Goal: Task Accomplishment & Management: Use online tool/utility

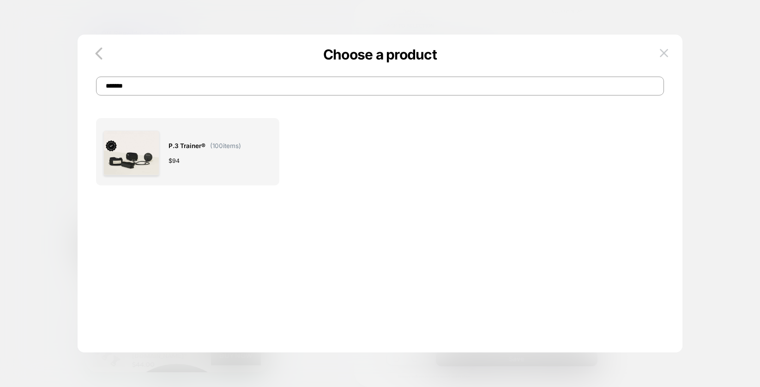
drag, startPoint x: 311, startPoint y: 89, endPoint x: -104, endPoint y: 77, distance: 415.1
click at [0, 77] on html "**********" at bounding box center [380, 193] width 760 height 387
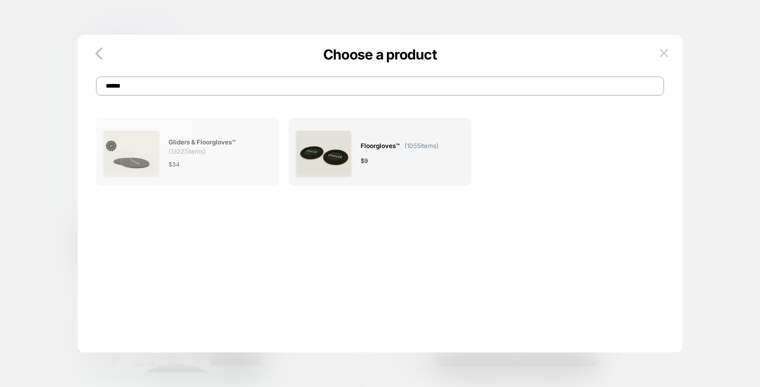
type input "******"
click at [252, 155] on div "Gliders & Floorgloves™ ( 13225 items) $ 34" at bounding box center [215, 154] width 94 height 56
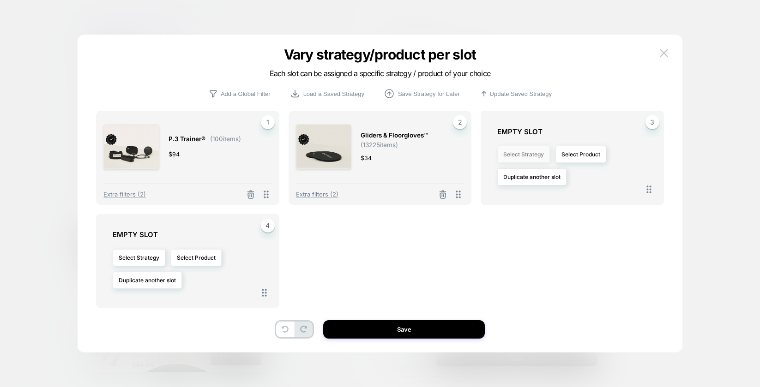
click at [536, 159] on button "Select Strategy" at bounding box center [523, 154] width 53 height 17
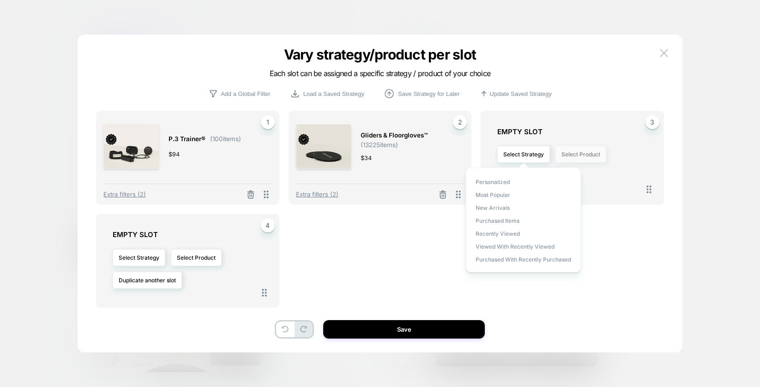
click at [582, 146] on button "Select Product" at bounding box center [580, 154] width 51 height 17
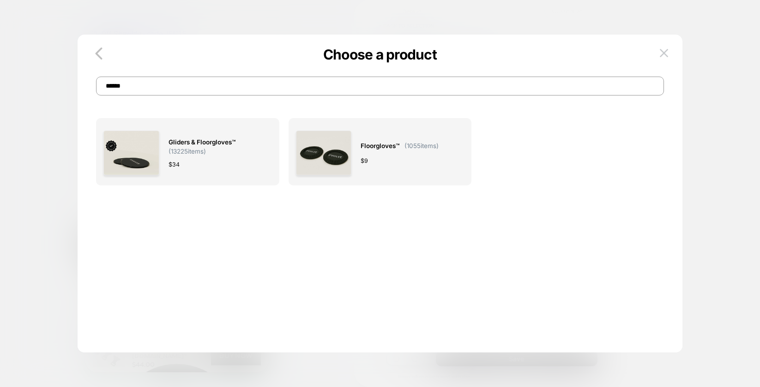
drag, startPoint x: 345, startPoint y: 86, endPoint x: 56, endPoint y: 87, distance: 288.5
click at [384, 87] on div "Choose a product ****** Gliders & Floorgloves™ ( 13225 items) $ 34 Floorgloves™…" at bounding box center [492, 231] width 216 height 340
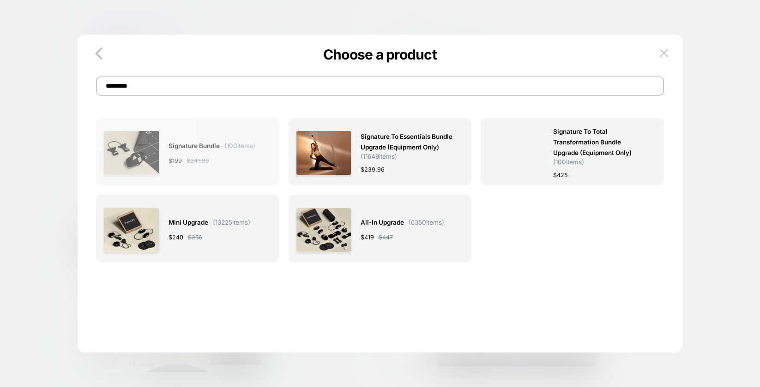
type input "*********"
click at [216, 146] on span "Signature Bundle" at bounding box center [193, 146] width 51 height 11
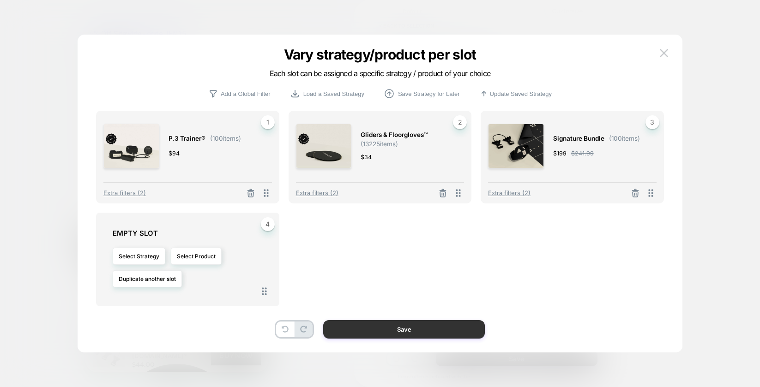
click at [392, 335] on button "Save" at bounding box center [404, 329] width 162 height 18
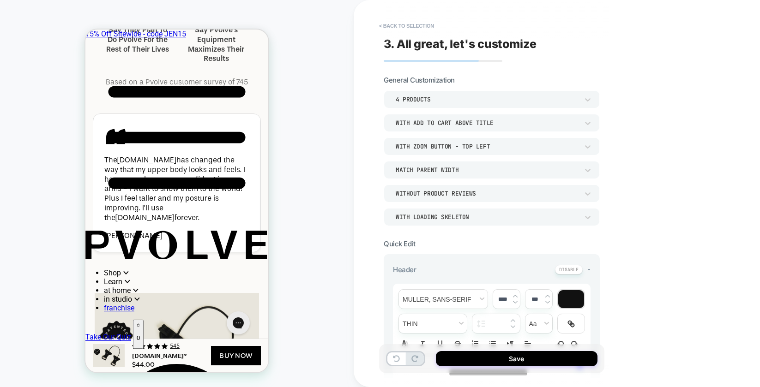
click at [462, 127] on div "With add to cart above title" at bounding box center [487, 123] width 192 height 10
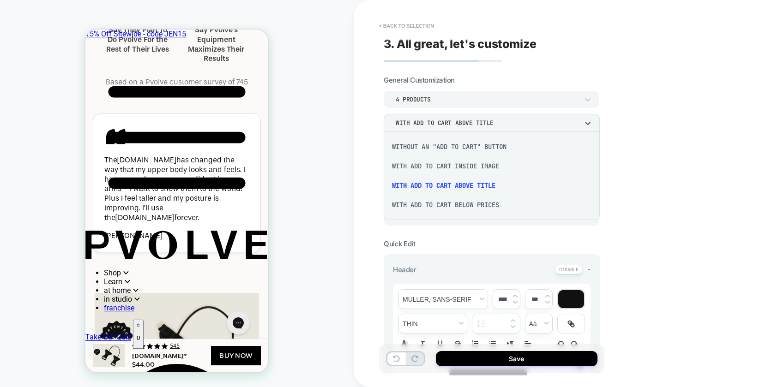
click at [446, 168] on div "With add to cart inside image" at bounding box center [491, 165] width 209 height 19
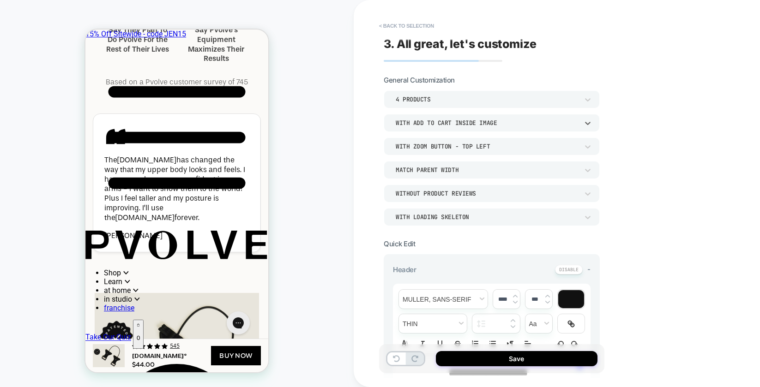
click at [447, 147] on div "With Zoom Button - Top Left" at bounding box center [487, 147] width 183 height 8
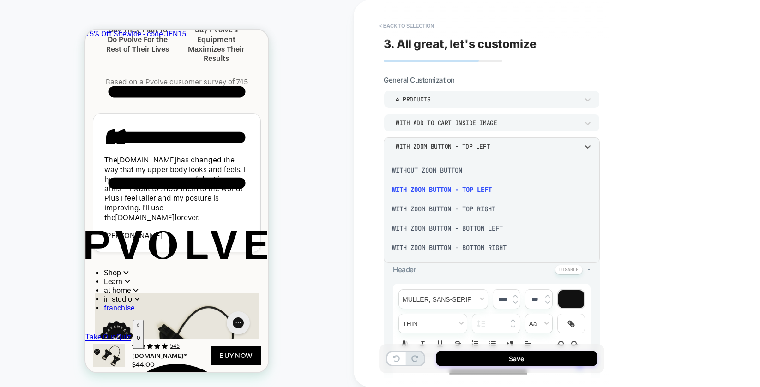
click at [434, 168] on div "Without Zoom Button" at bounding box center [491, 170] width 209 height 19
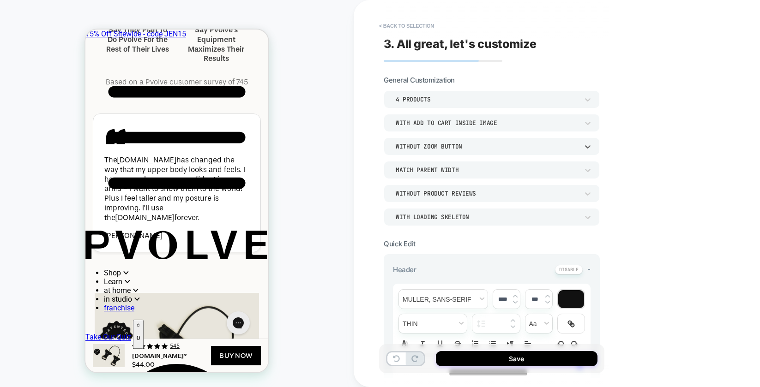
click at [433, 148] on div "Without Zoom Button" at bounding box center [487, 147] width 183 height 8
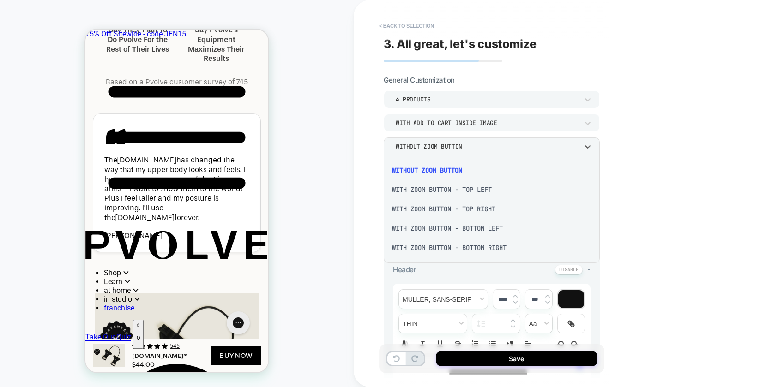
click at [436, 128] on div at bounding box center [380, 193] width 760 height 387
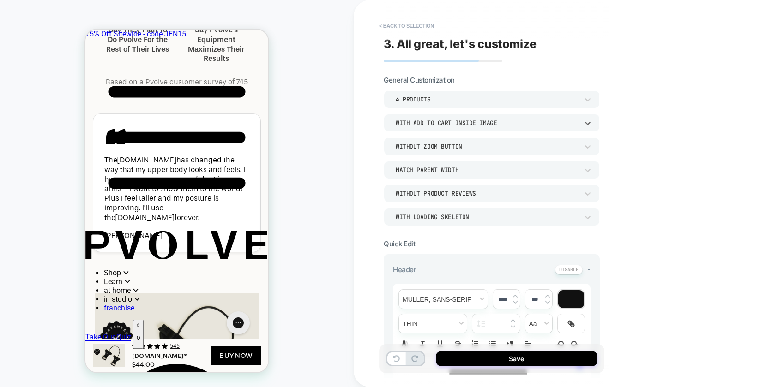
click at [437, 124] on div "With add to cart inside image" at bounding box center [487, 123] width 183 height 8
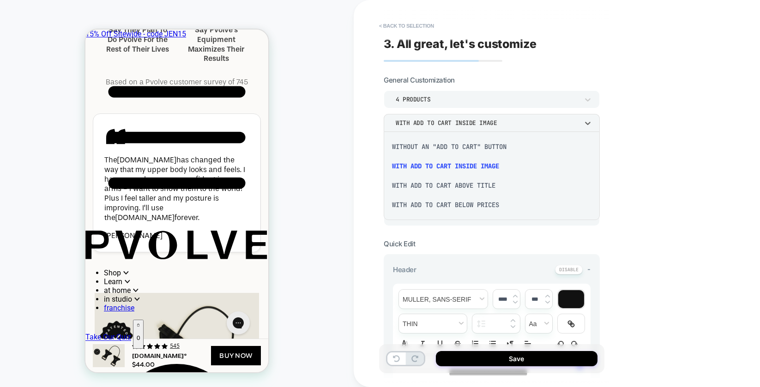
click at [431, 206] on div "With add to cart below prices" at bounding box center [491, 204] width 209 height 19
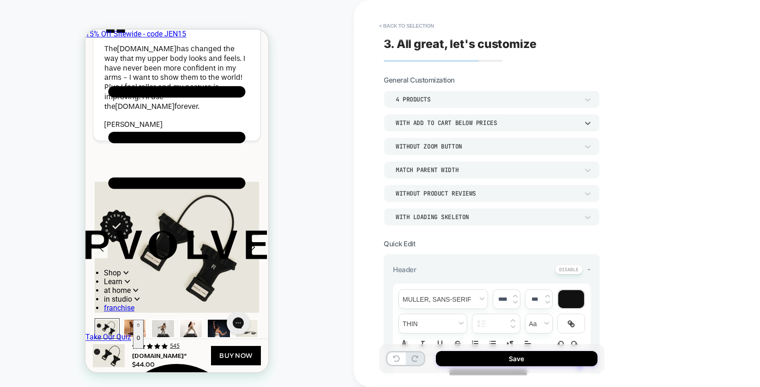
scroll to position [2747, 0]
click at [460, 123] on div "With add to cart below prices" at bounding box center [487, 123] width 183 height 8
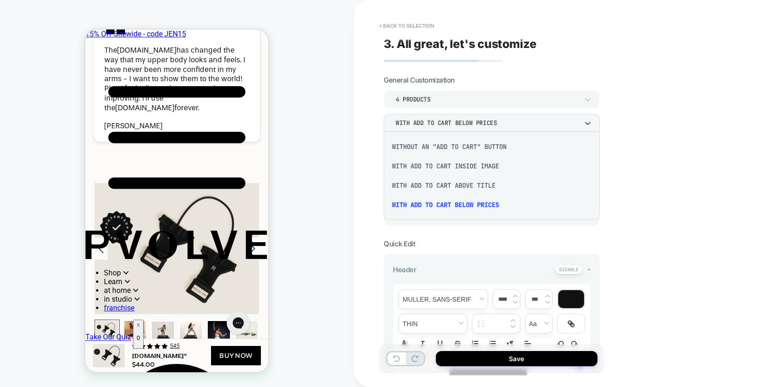
click at [456, 184] on div "With add to cart above title" at bounding box center [491, 185] width 209 height 19
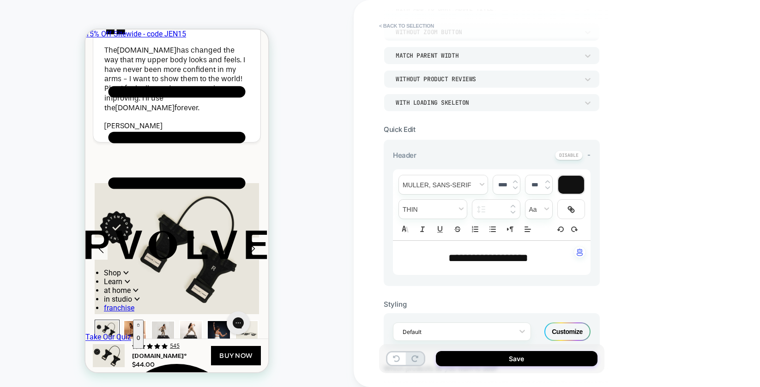
click at [526, 183] on span "***" at bounding box center [534, 185] width 21 height 8
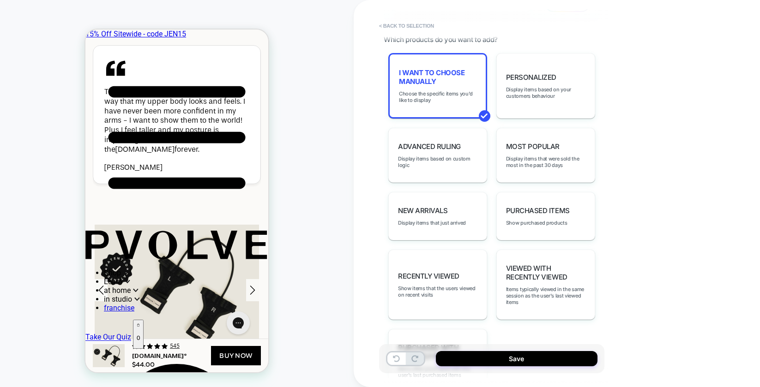
scroll to position [449, 0]
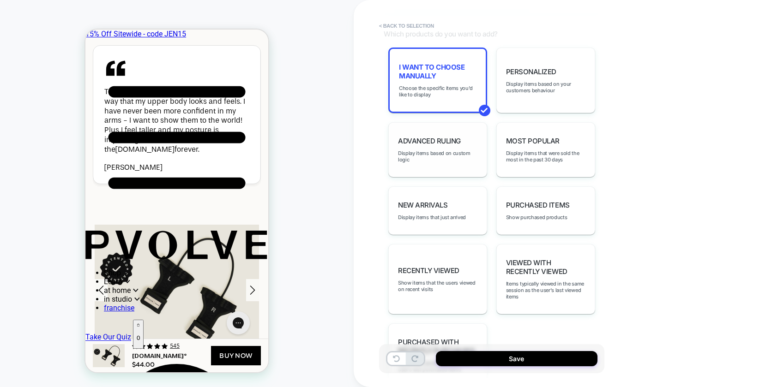
click at [424, 163] on div "Advanced Ruling Display items based on custom logic" at bounding box center [437, 149] width 99 height 55
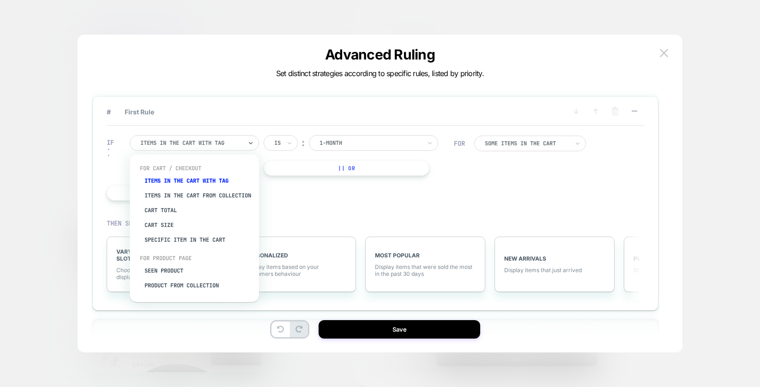
click at [144, 143] on div at bounding box center [191, 143] width 102 height 8
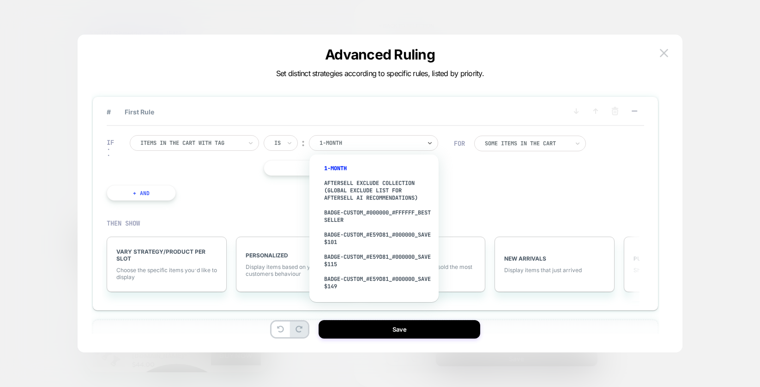
click at [322, 146] on input "text" at bounding box center [321, 143] width 4 height 8
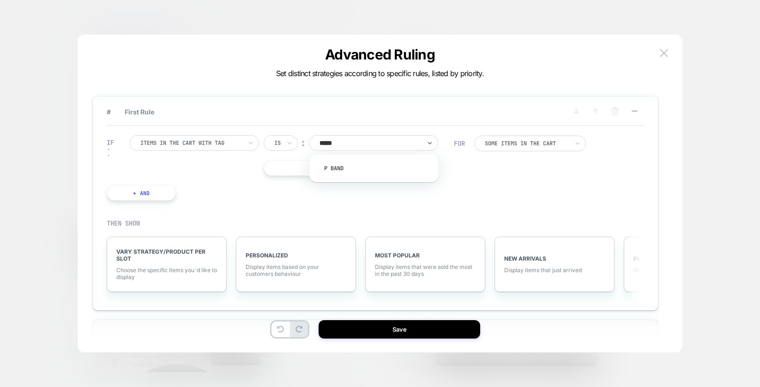
type input "******"
click at [354, 180] on div "p band" at bounding box center [373, 169] width 129 height 28
click at [332, 164] on div "p band" at bounding box center [378, 168] width 120 height 15
click at [552, 143] on div at bounding box center [527, 144] width 84 height 6
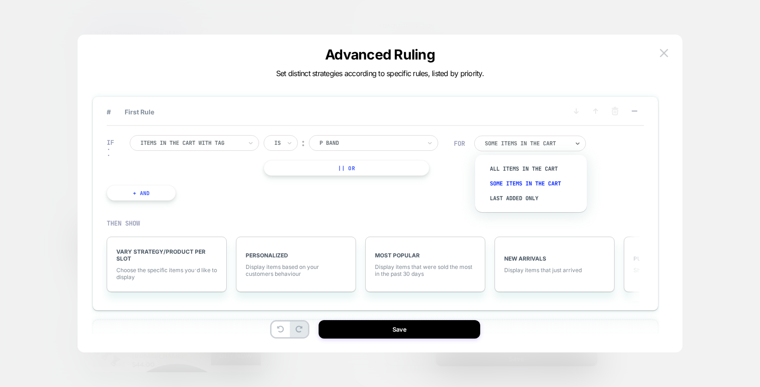
click at [552, 143] on div at bounding box center [527, 144] width 84 height 6
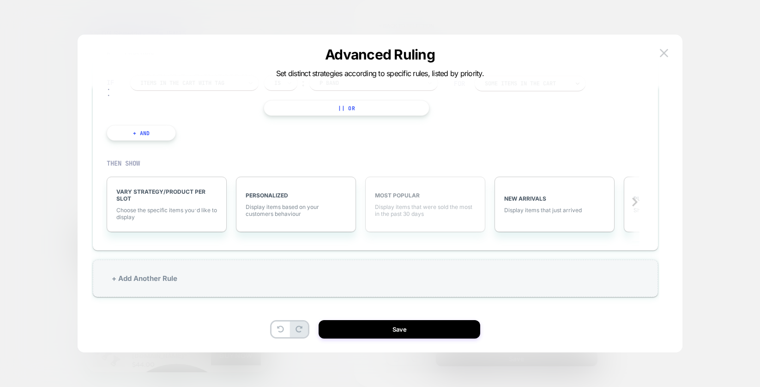
scroll to position [0, 0]
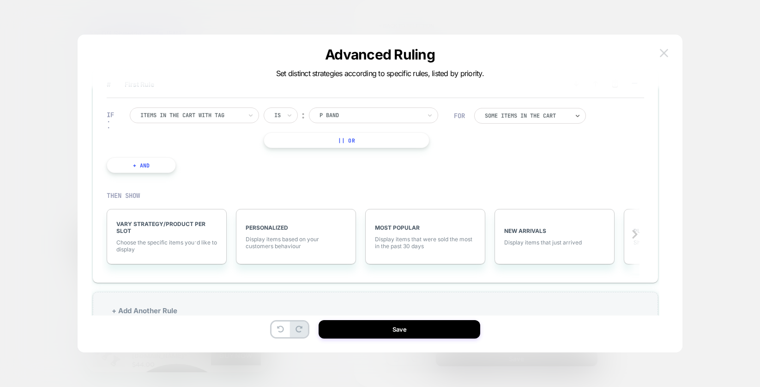
drag, startPoint x: 671, startPoint y: 56, endPoint x: 666, endPoint y: 56, distance: 4.6
click at [670, 56] on div "Advanced Ruling Set distinct strategies according to specific rules, listed by …" at bounding box center [380, 198] width 604 height 309
drag, startPoint x: 663, startPoint y: 52, endPoint x: 634, endPoint y: 65, distance: 31.8
click at [664, 53] on img at bounding box center [664, 53] width 8 height 8
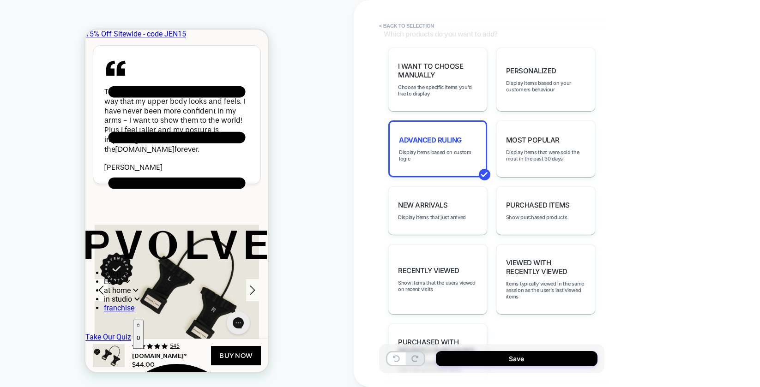
click at [140, 335] on p "0" at bounding box center [138, 338] width 3 height 7
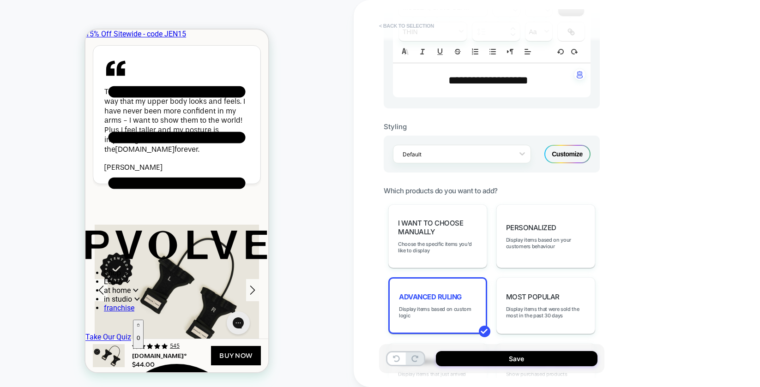
scroll to position [272, 0]
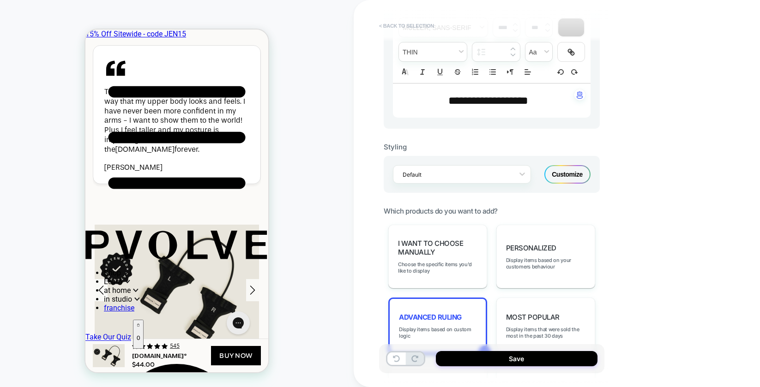
click at [404, 24] on button "< Back to selection" at bounding box center [406, 25] width 64 height 15
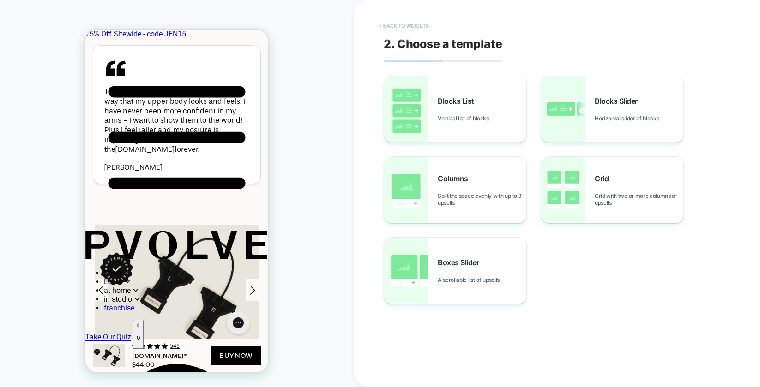
click at [404, 24] on button "< Back to widgets" at bounding box center [403, 25] width 59 height 15
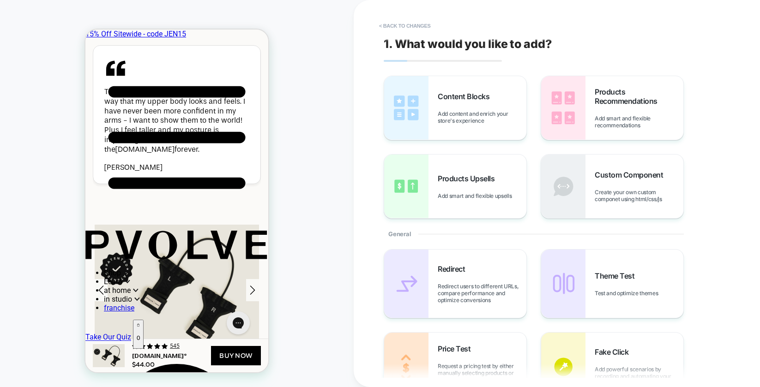
scroll to position [2672, 0]
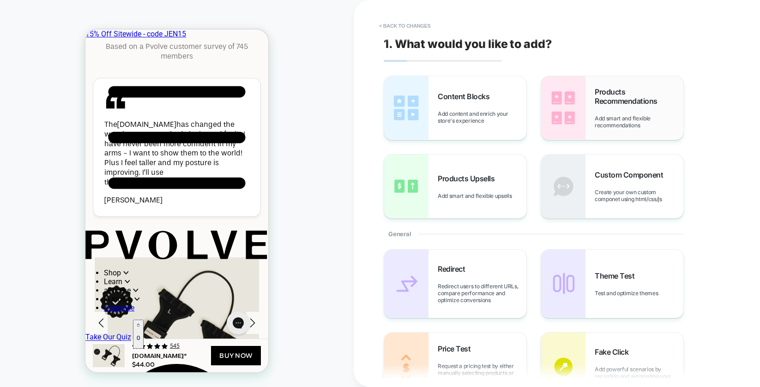
click at [621, 121] on span "Add smart and flexible recommendations" at bounding box center [639, 122] width 89 height 14
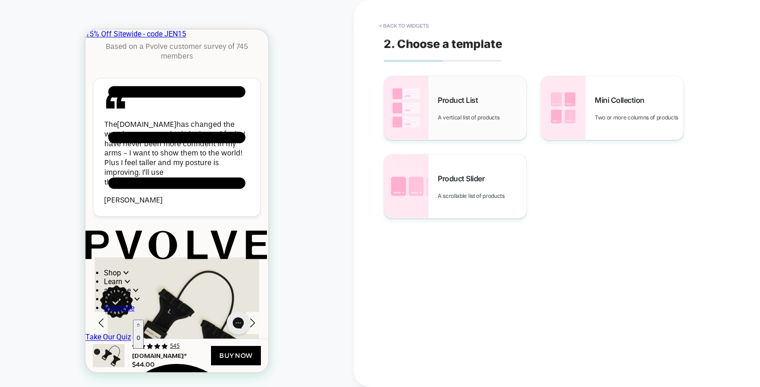
click at [454, 106] on div "Product List A vertical list of products" at bounding box center [482, 108] width 89 height 25
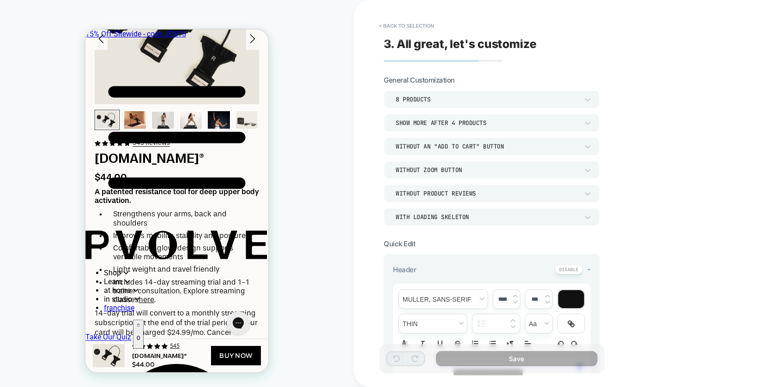
scroll to position [2961, 0]
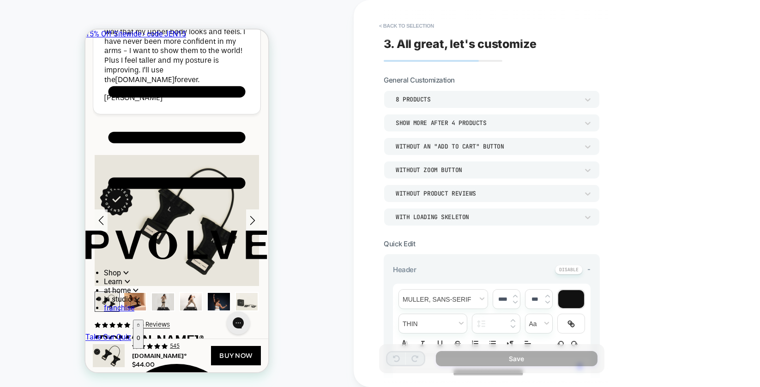
scroll to position [2774, 0]
click at [500, 147] on div "Without an "add to cart" button" at bounding box center [487, 147] width 183 height 8
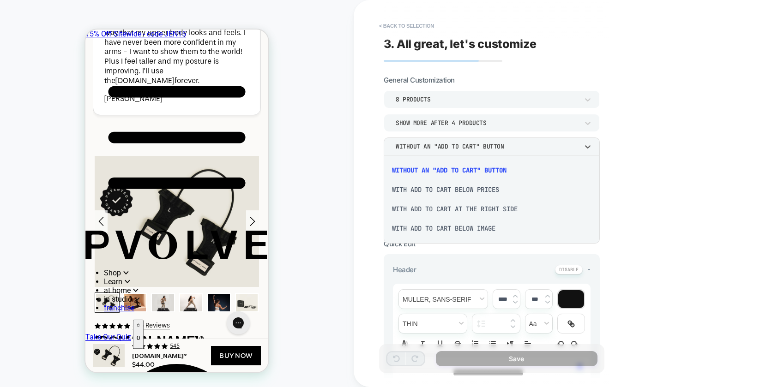
click at [473, 209] on div "With add to cart at the right side" at bounding box center [491, 208] width 209 height 19
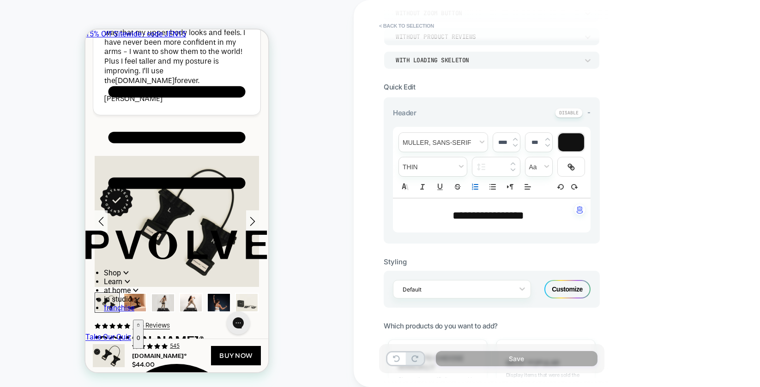
scroll to position [157, 0]
click at [502, 282] on div "Default" at bounding box center [462, 289] width 138 height 18
click at [713, 259] on div "**********" at bounding box center [557, 193] width 406 height 387
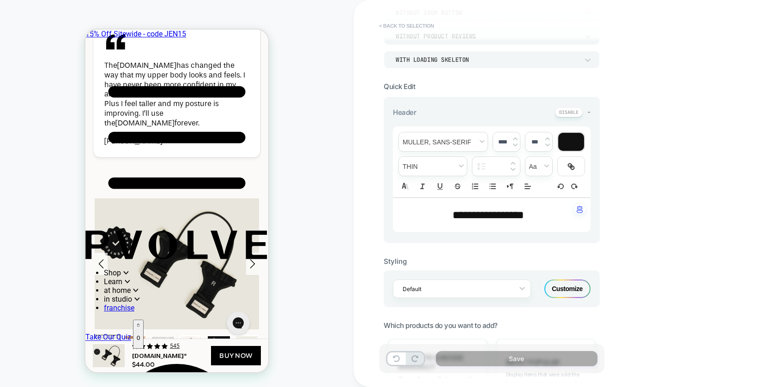
click at [404, 20] on button "< Back to selection" at bounding box center [406, 25] width 64 height 15
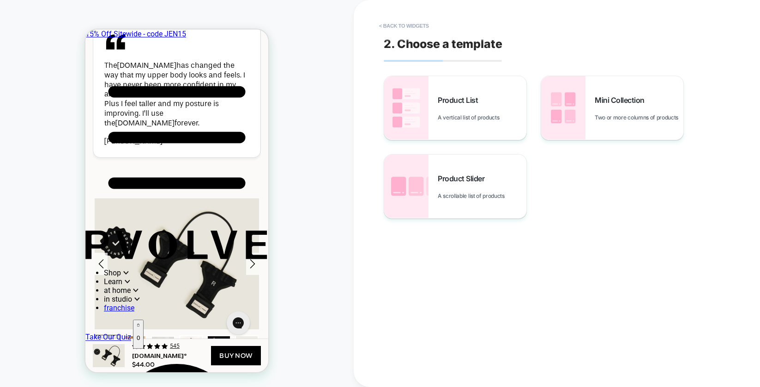
scroll to position [2717, 0]
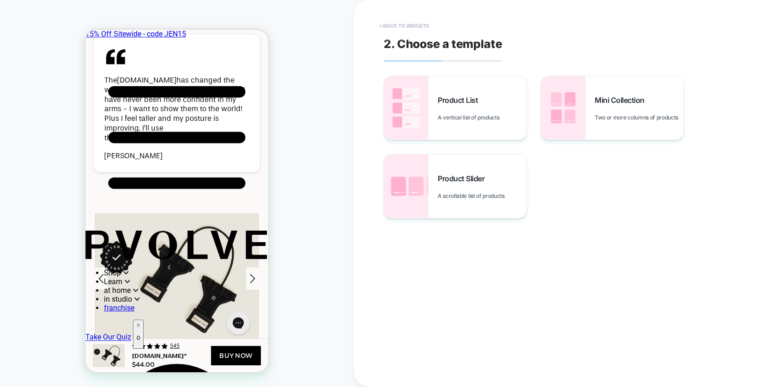
click at [402, 24] on button "< Back to widgets" at bounding box center [403, 25] width 59 height 15
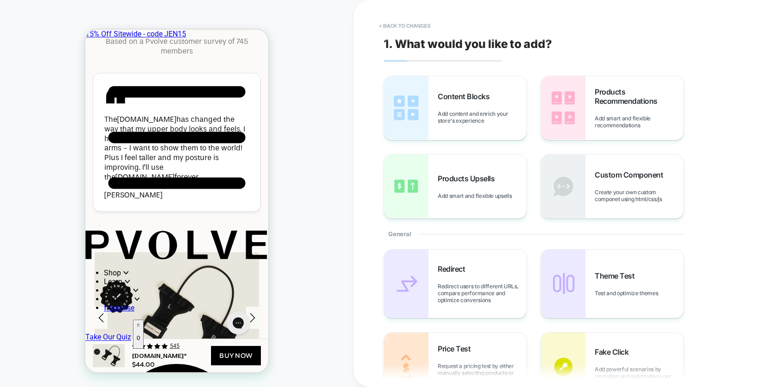
scroll to position [2673, 0]
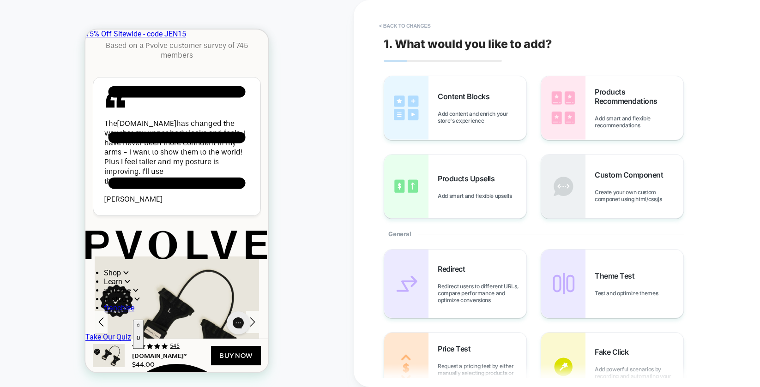
click at [140, 335] on p "0" at bounding box center [138, 338] width 3 height 7
click at [396, 27] on button "< Back to changes" at bounding box center [404, 25] width 61 height 15
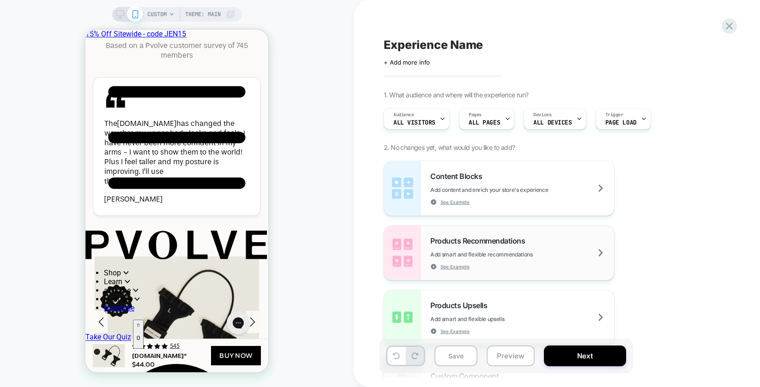
click at [502, 255] on span "Add smart and flexible recommendations" at bounding box center [504, 254] width 149 height 7
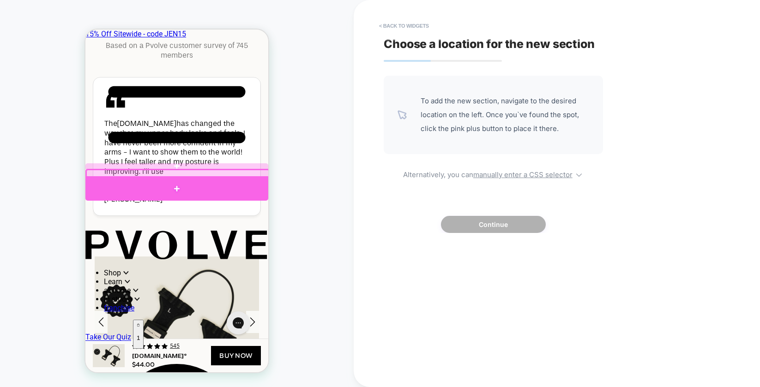
click at [148, 181] on div at bounding box center [176, 188] width 183 height 24
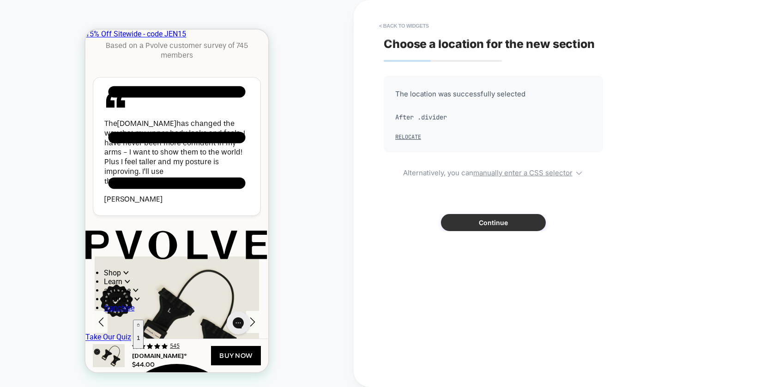
click at [492, 222] on button "Continue" at bounding box center [493, 222] width 105 height 17
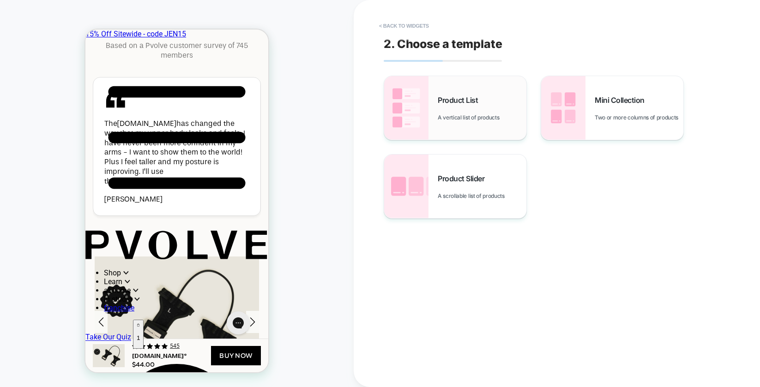
click at [444, 117] on span "A vertical list of products" at bounding box center [471, 117] width 66 height 7
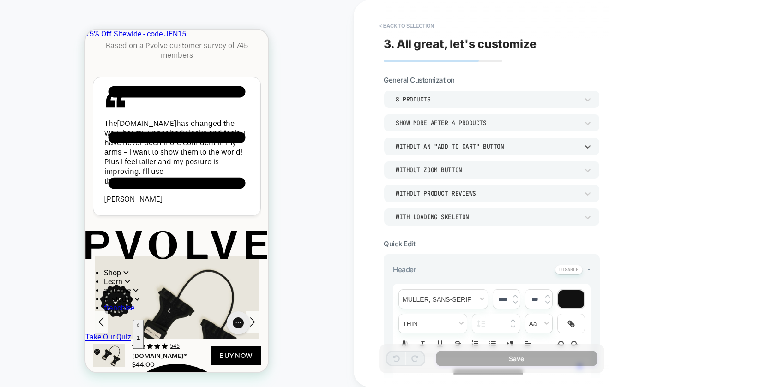
click at [460, 148] on div "Without an "add to cart" button" at bounding box center [487, 147] width 183 height 8
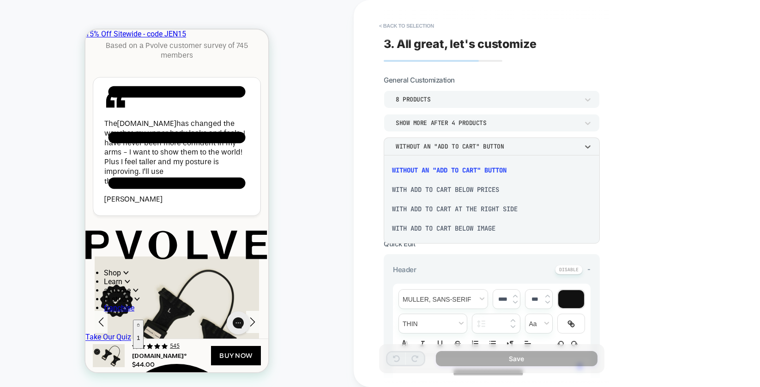
click at [465, 209] on div "With add to cart at the right side" at bounding box center [491, 208] width 209 height 19
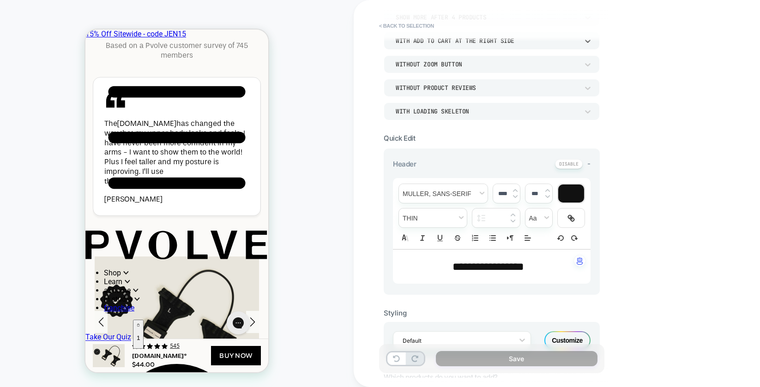
scroll to position [103, 0]
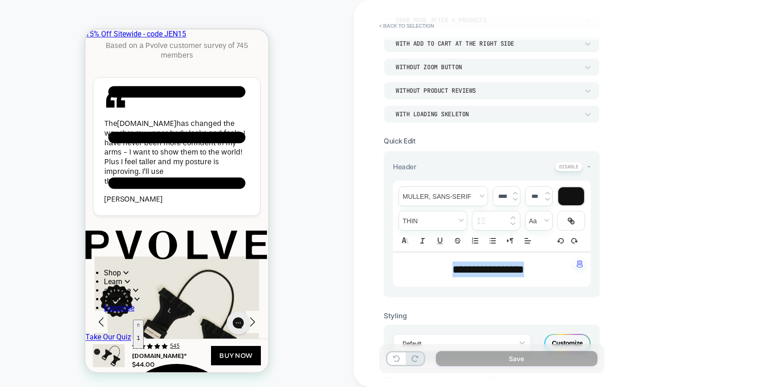
drag, startPoint x: 536, startPoint y: 271, endPoint x: 426, endPoint y: 262, distance: 110.3
click at [426, 262] on p "**********" at bounding box center [488, 270] width 172 height 16
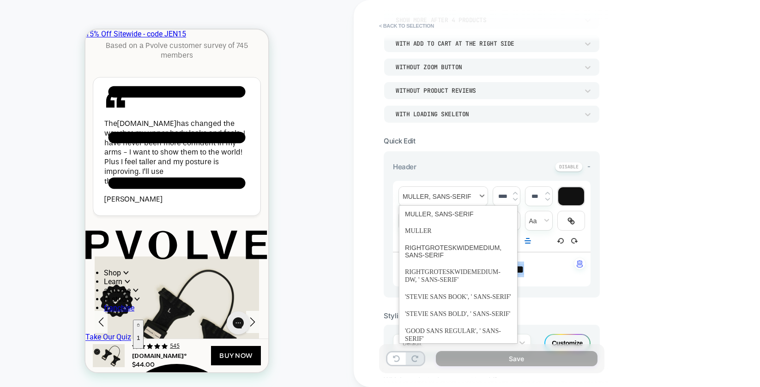
click at [469, 196] on span "font" at bounding box center [443, 196] width 89 height 19
click at [437, 248] on span "font" at bounding box center [458, 252] width 107 height 24
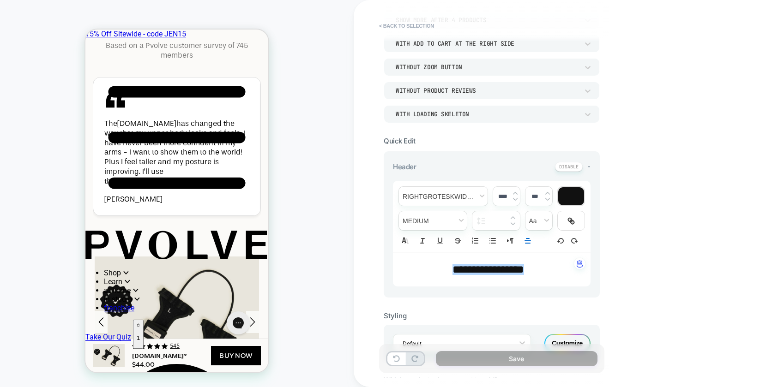
click at [509, 197] on input "****" at bounding box center [502, 196] width 19 height 7
click at [498, 196] on input "****" at bounding box center [502, 196] width 19 height 7
type input "****"
click at [638, 239] on div "**********" at bounding box center [557, 193] width 406 height 387
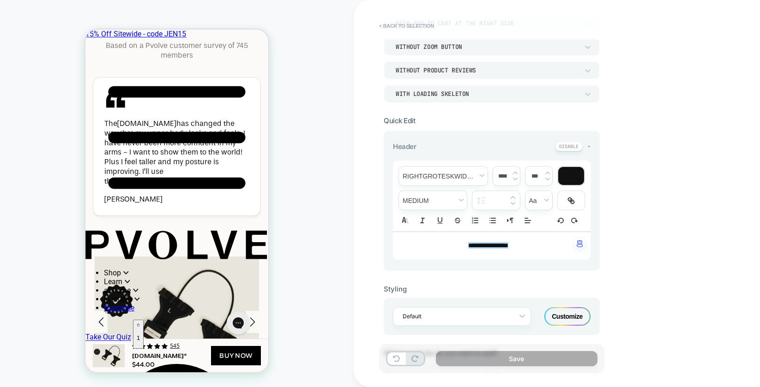
scroll to position [123, 0]
click at [683, 266] on div "**********" at bounding box center [557, 193] width 406 height 387
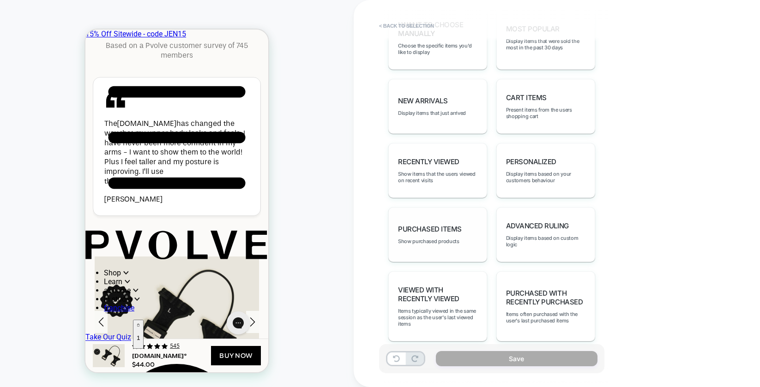
scroll to position [498, 0]
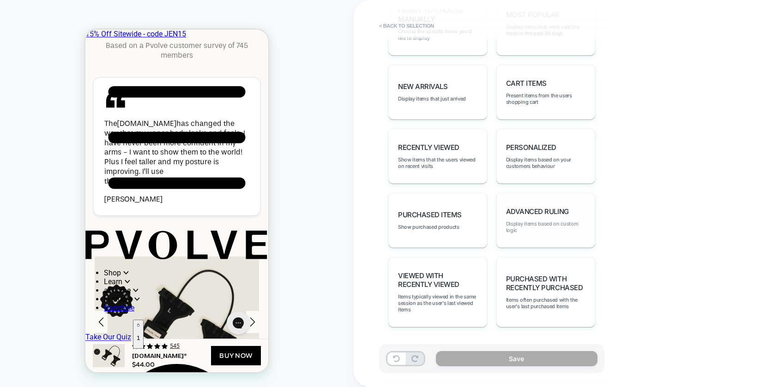
click at [520, 222] on span "Display items based on custom logic" at bounding box center [545, 227] width 79 height 13
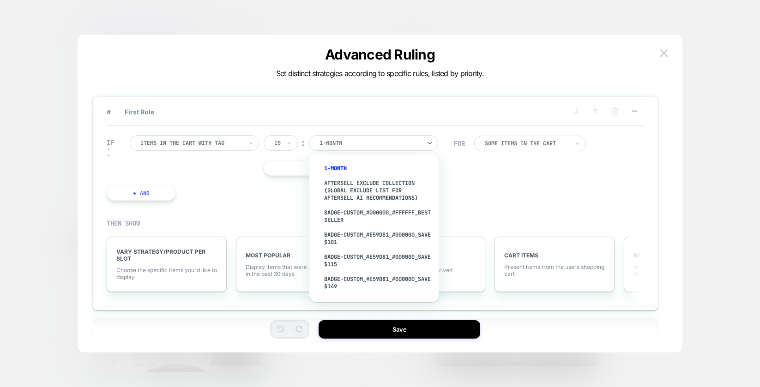
click at [363, 141] on div at bounding box center [370, 143] width 102 height 8
click at [570, 184] on div "IF Items in the cart with tag Is ︰ option 1-month focused, 1 of 57. 57 results …" at bounding box center [375, 168] width 537 height 84
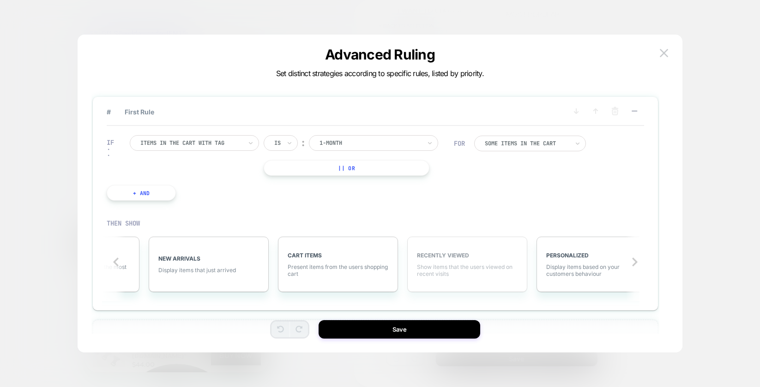
scroll to position [0, 216]
click at [575, 273] on span "Display items based on your customers behaviour" at bounding box center [596, 271] width 101 height 14
click at [620, 258] on span "PERSONALIZED" at bounding box center [599, 258] width 101 height 7
click at [589, 269] on span "More Filters" at bounding box center [587, 270] width 31 height 7
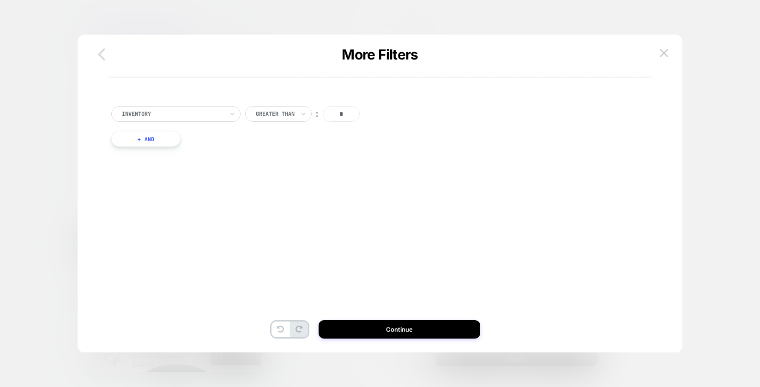
click at [109, 53] on icon "button" at bounding box center [101, 54] width 18 height 18
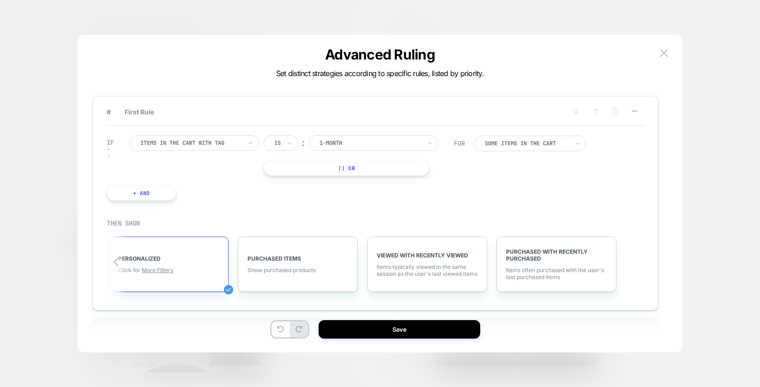
scroll to position [0, 0]
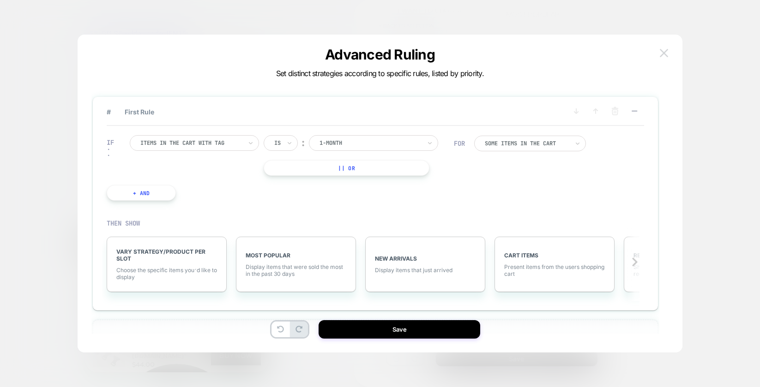
click at [662, 50] on img at bounding box center [664, 53] width 8 height 8
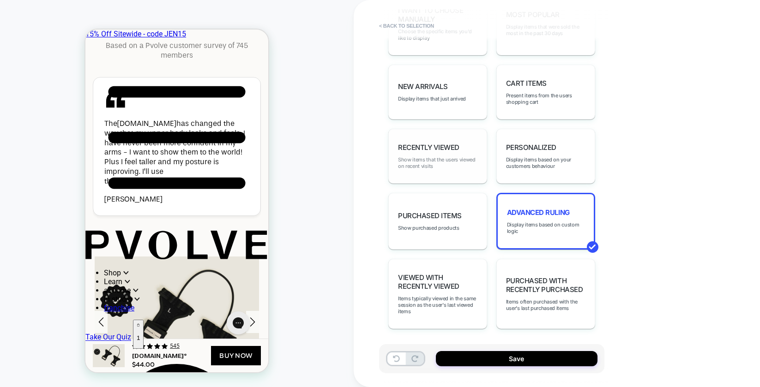
click at [423, 160] on span "Show items that the users viewed on recent visits" at bounding box center [437, 162] width 79 height 13
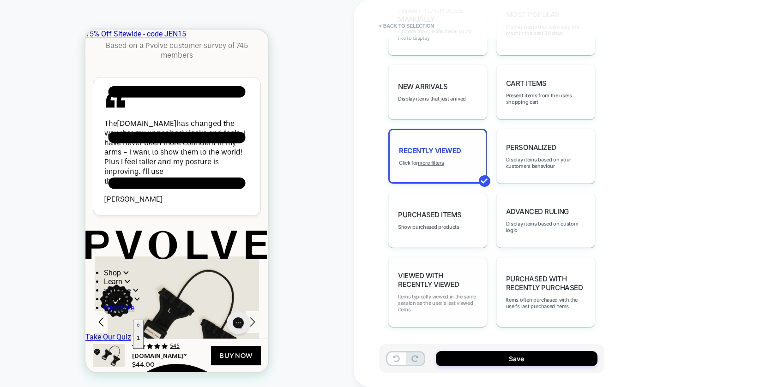
click at [451, 303] on span "Items typically viewed in the same session as the user's last viewed items" at bounding box center [437, 303] width 79 height 19
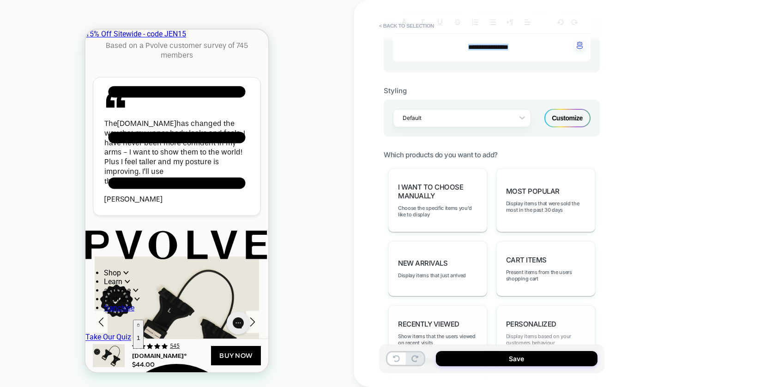
scroll to position [321, 0]
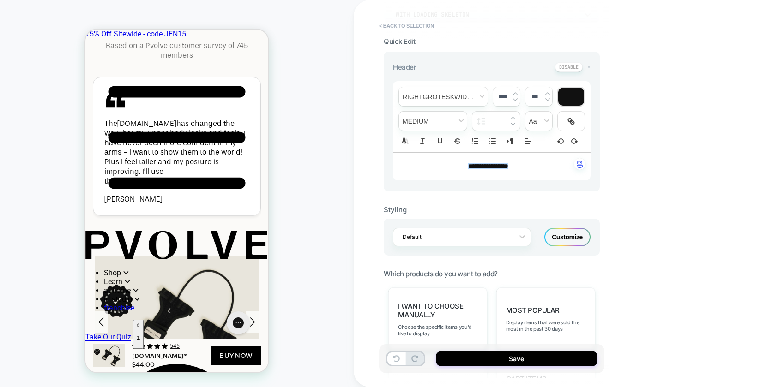
scroll to position [0, 0]
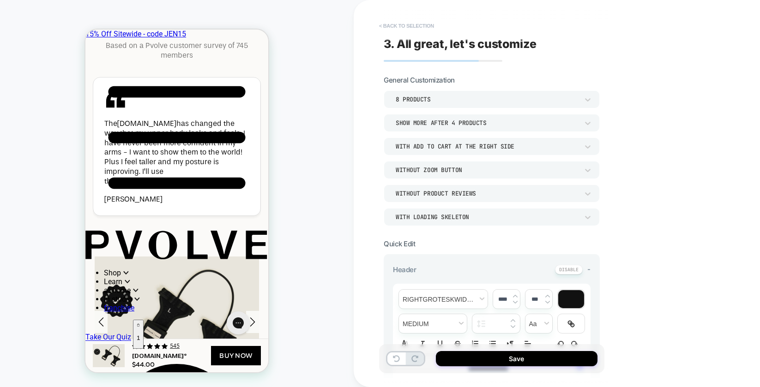
click at [411, 21] on button "< Back to selection" at bounding box center [406, 25] width 64 height 15
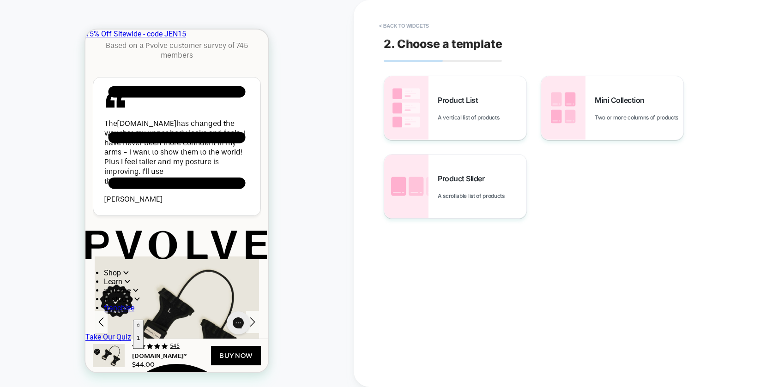
click at [411, 21] on button "< Back to widgets" at bounding box center [403, 25] width 59 height 15
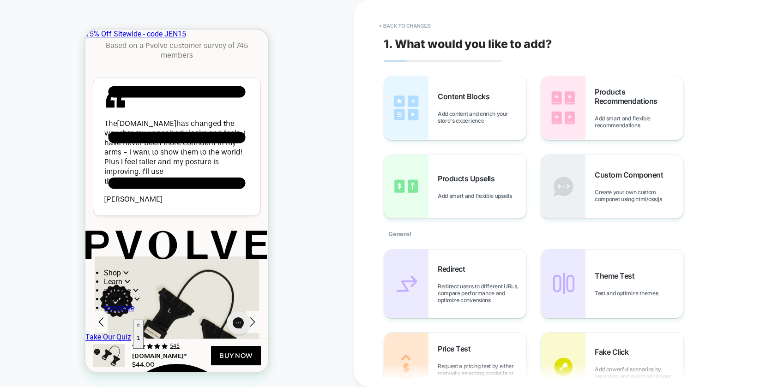
click at [411, 21] on button "< Back to changes" at bounding box center [404, 25] width 61 height 15
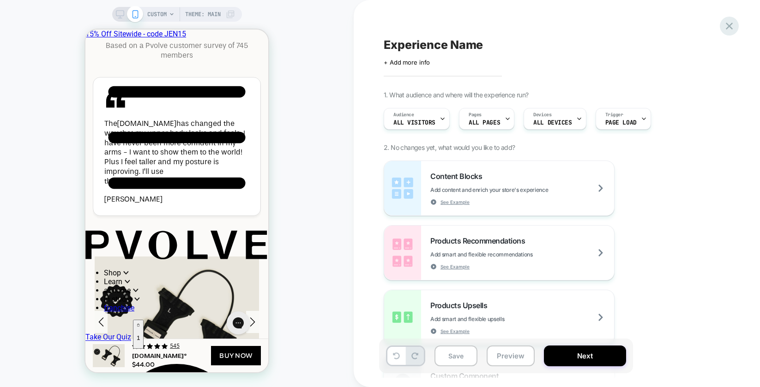
click at [732, 28] on icon at bounding box center [729, 26] width 12 height 12
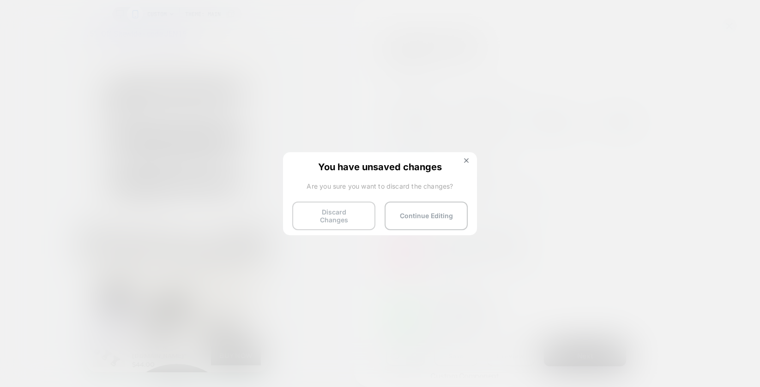
click at [331, 218] on button "Discard Changes" at bounding box center [333, 216] width 83 height 29
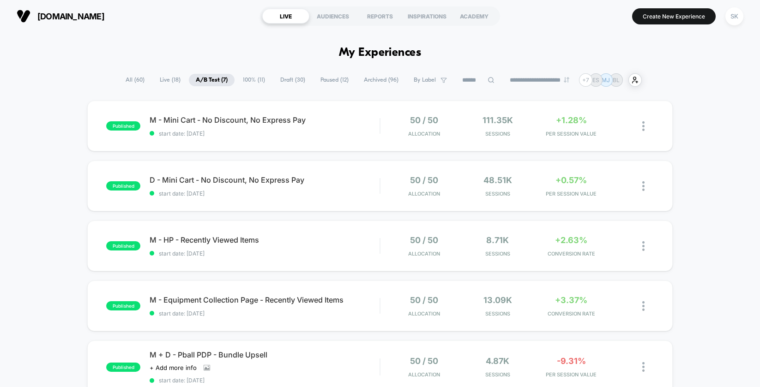
click at [487, 81] on icon at bounding box center [490, 80] width 7 height 7
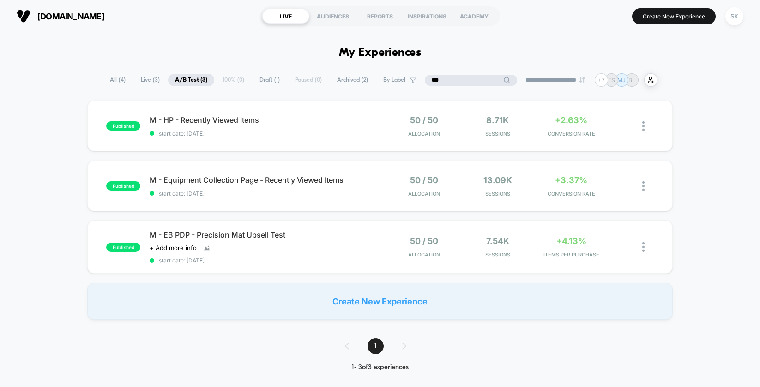
click at [108, 78] on span "All ( 4 )" at bounding box center [118, 80] width 30 height 12
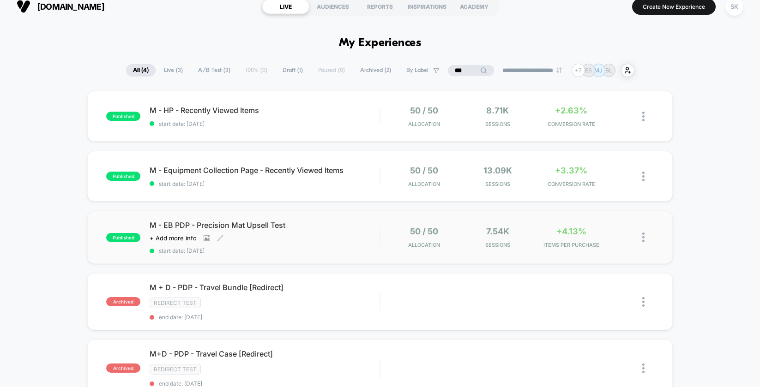
scroll to position [10, 0]
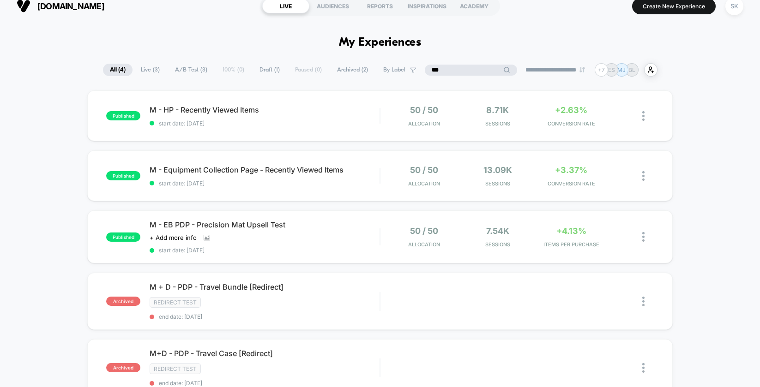
click at [464, 74] on input "***" at bounding box center [471, 70] width 92 height 11
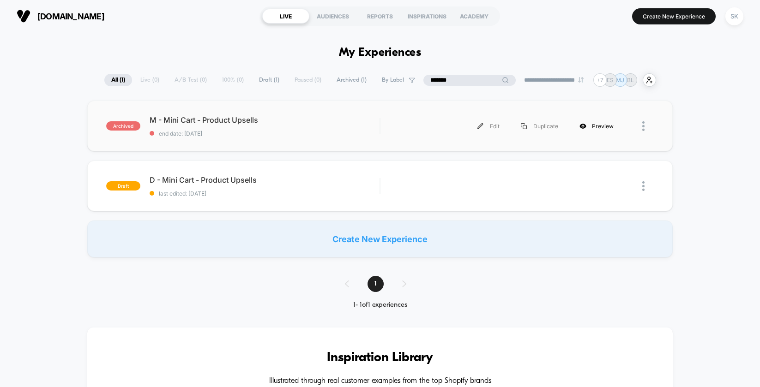
type input "*******"
click at [592, 128] on div "Preview" at bounding box center [596, 126] width 55 height 21
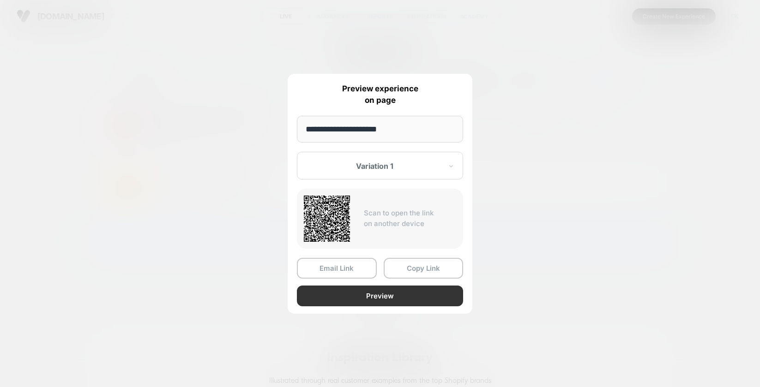
click at [372, 295] on button "Preview" at bounding box center [380, 296] width 166 height 21
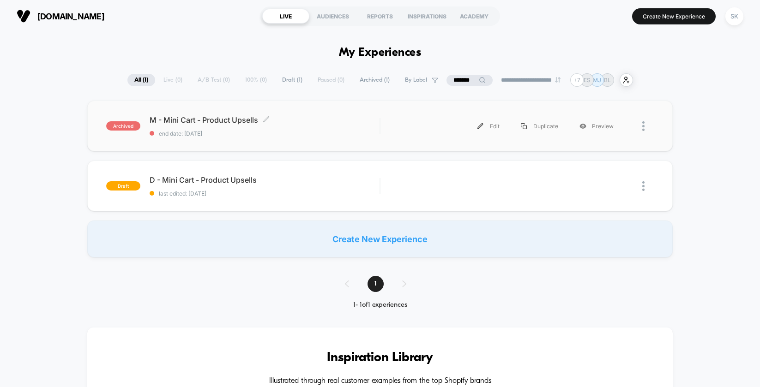
click at [289, 136] on span "end date: [DATE]" at bounding box center [265, 133] width 230 height 7
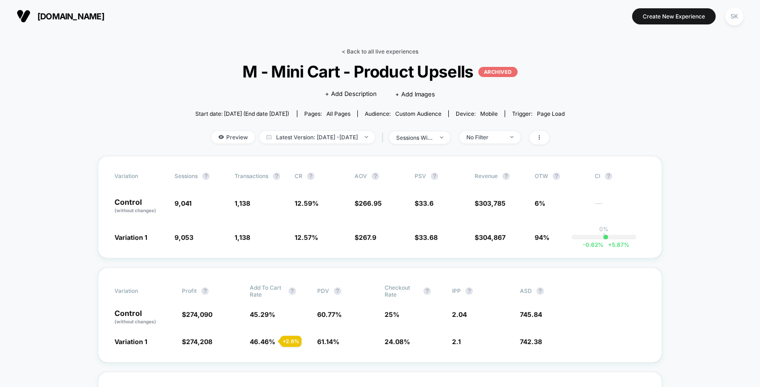
click at [363, 49] on link "< Back to all live experiences" at bounding box center [380, 51] width 77 height 7
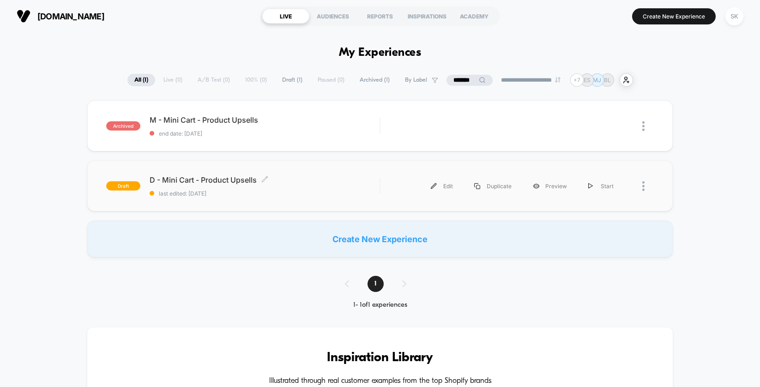
click at [299, 194] on span "last edited: [DATE]" at bounding box center [265, 193] width 230 height 7
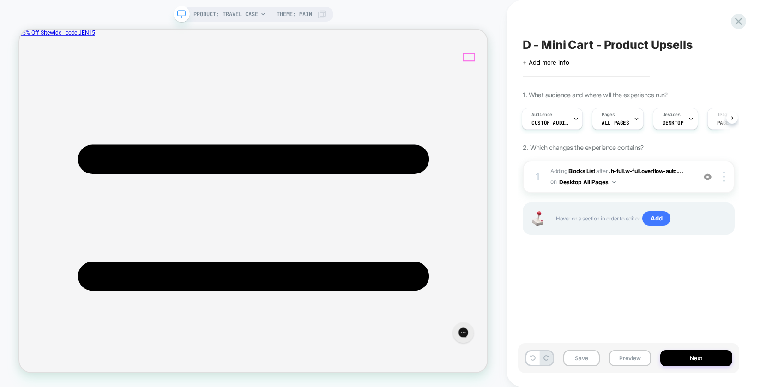
click at [733, 21] on icon at bounding box center [738, 21] width 12 height 12
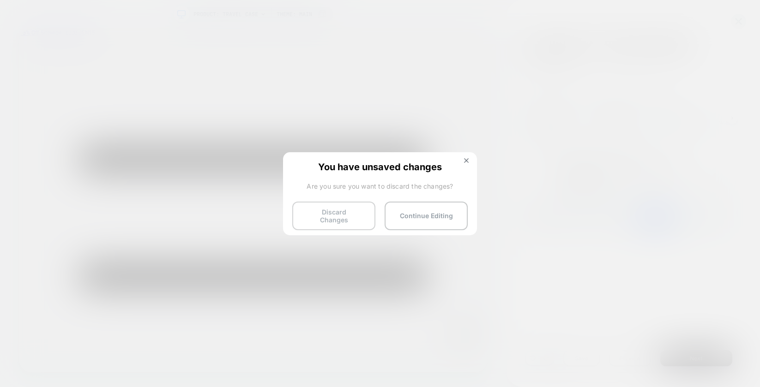
click at [359, 220] on button "Discard Changes" at bounding box center [333, 216] width 83 height 29
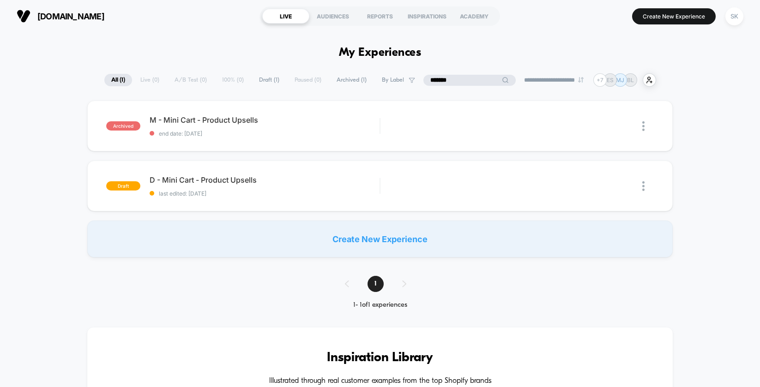
drag, startPoint x: 468, startPoint y: 79, endPoint x: 422, endPoint y: 81, distance: 46.2
click at [423, 81] on input "*******" at bounding box center [469, 80] width 92 height 11
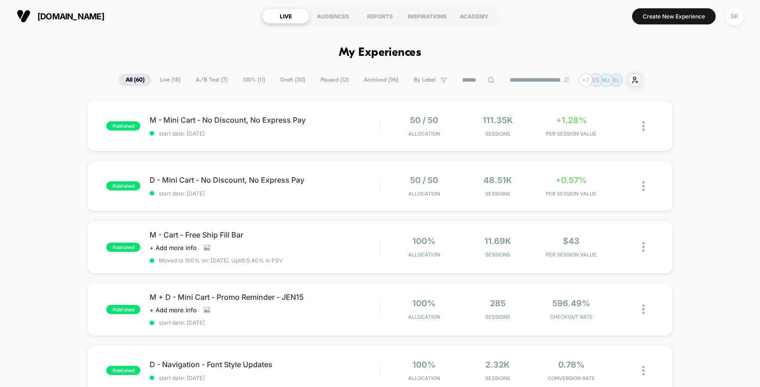
click at [336, 80] on span "Paused ( 12 )" at bounding box center [334, 80] width 42 height 12
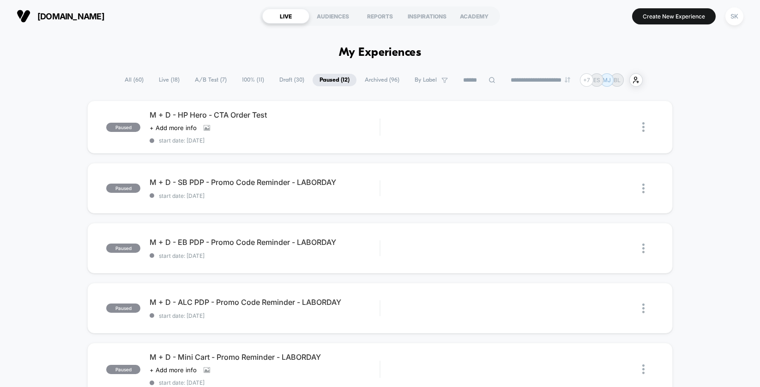
click at [279, 83] on span "Draft ( 30 )" at bounding box center [291, 80] width 39 height 12
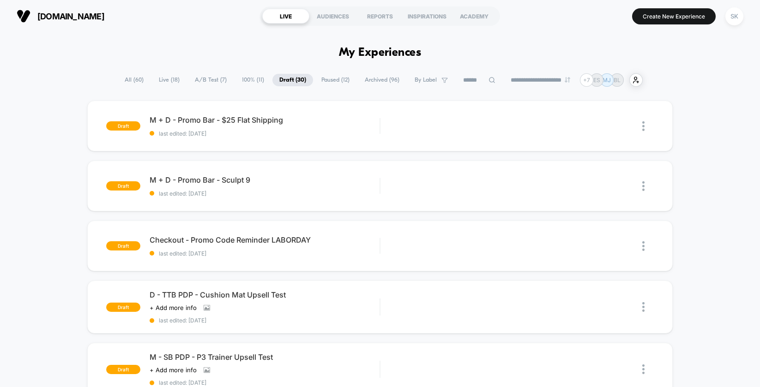
scroll to position [2, 0]
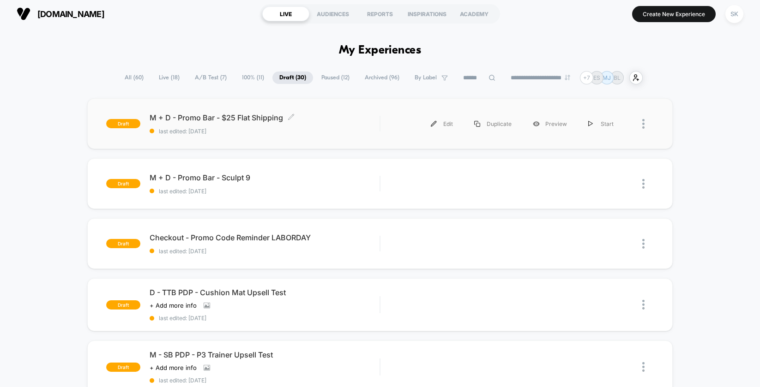
click at [360, 125] on div "M + D - Promo Bar - $25 Flat Shipping Click to edit experience details Click to…" at bounding box center [265, 124] width 230 height 22
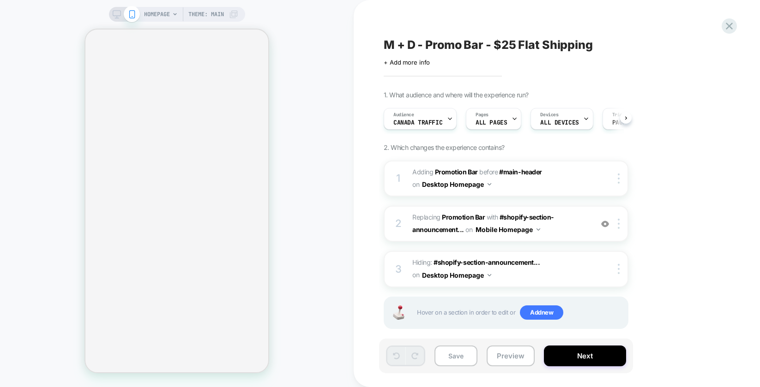
scroll to position [0, 0]
click at [584, 234] on div "HOMEPAGE Theme: MAIN M + D - Promo Bar - $25 Flat Shipping Click to edit experi…" at bounding box center [380, 193] width 760 height 387
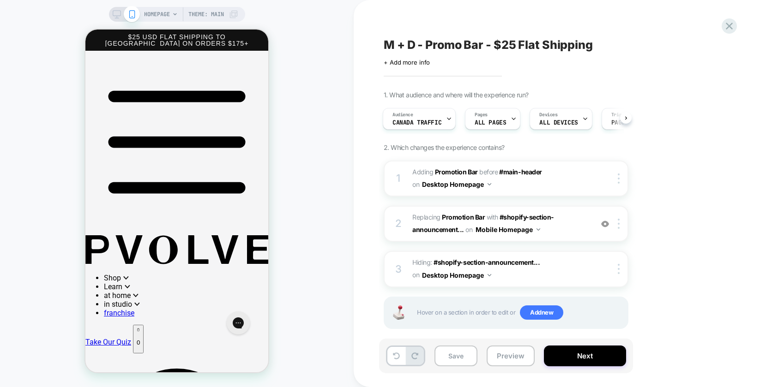
scroll to position [0, 0]
click at [114, 14] on icon at bounding box center [117, 14] width 8 height 8
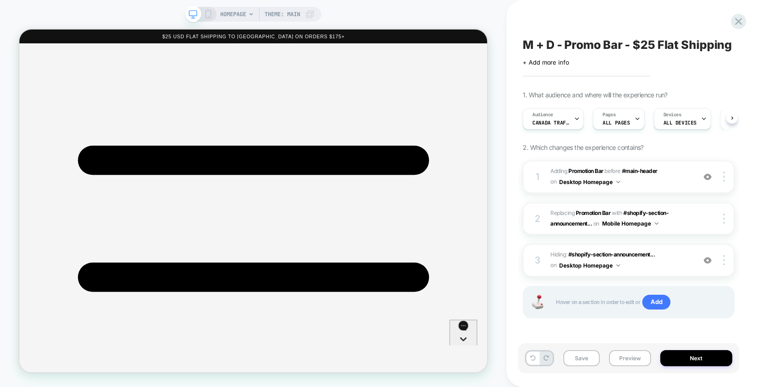
scroll to position [0, 0]
